Goal: Task Accomplishment & Management: Use online tool/utility

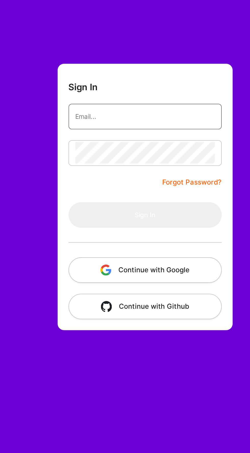
click at [149, 63] on input "email" at bounding box center [141, 65] width 78 height 12
type input "[EMAIL_ADDRESS][DOMAIN_NAME]"
click at [98, 113] on button "Sign In" at bounding box center [141, 120] width 86 height 14
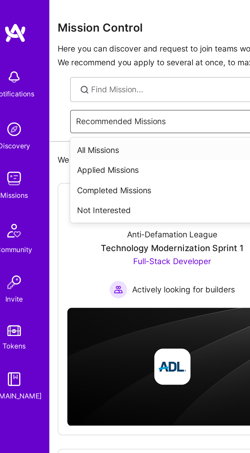
click at [68, 67] on div "All Missions" at bounding box center [140, 67] width 201 height 9
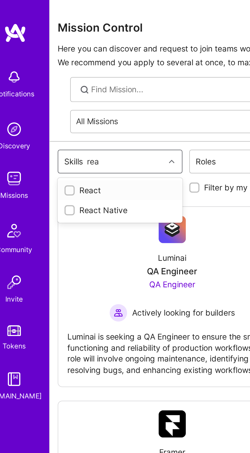
click at [62, 84] on div "React" at bounding box center [63, 85] width 50 height 5
type input "rea"
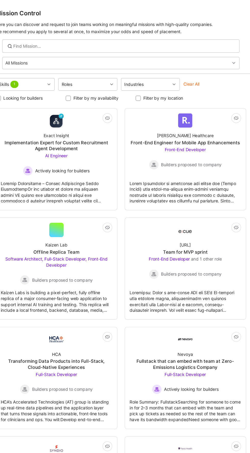
click at [183, 86] on label "Filter by my location" at bounding box center [176, 84] width 34 height 5
click at [157, 86] on input "Filter by my location" at bounding box center [156, 85] width 4 height 4
checkbox input "true"
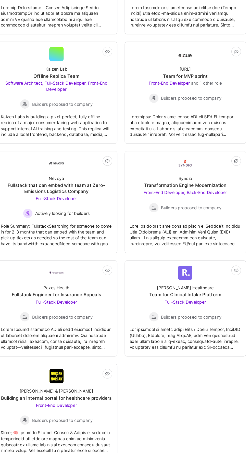
scroll to position [95, 0]
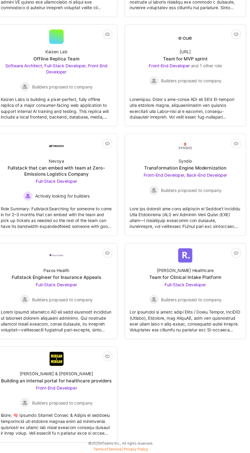
click at [106, 204] on div "Nevoya Fullstack that can embed with team at Zero-Emissions Logistics Company F…" at bounding box center [86, 220] width 94 height 40
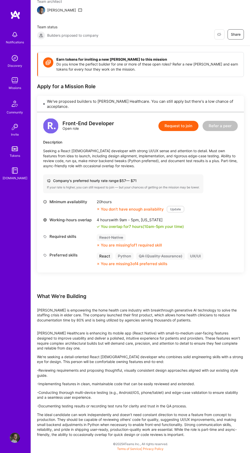
scroll to position [346, 0]
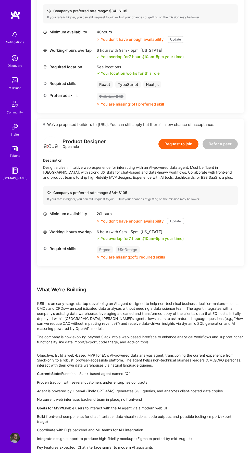
scroll to position [209, 0]
